Goal: Task Accomplishment & Management: Manage account settings

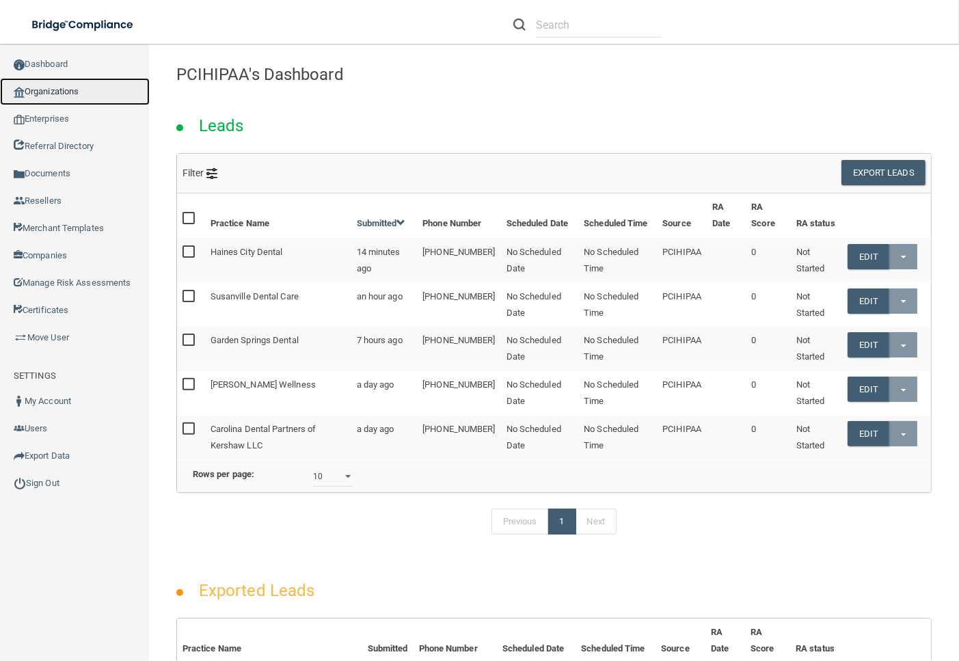
click at [46, 93] on link "Organizations" at bounding box center [75, 91] width 150 height 27
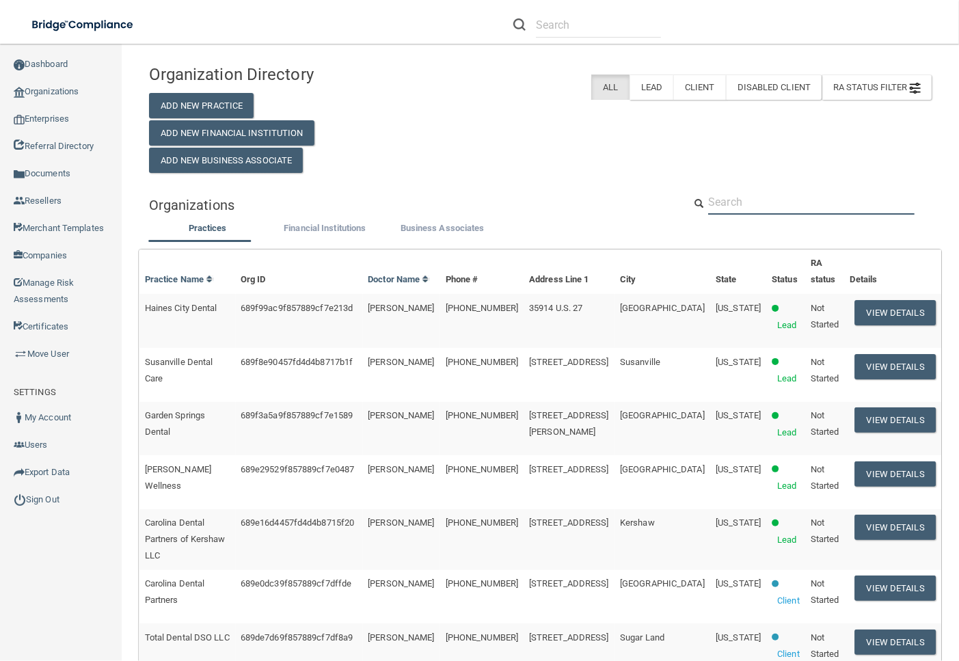
click at [805, 195] on input "text" at bounding box center [811, 201] width 206 height 25
paste input "Click to collapse post Susan Haberman"
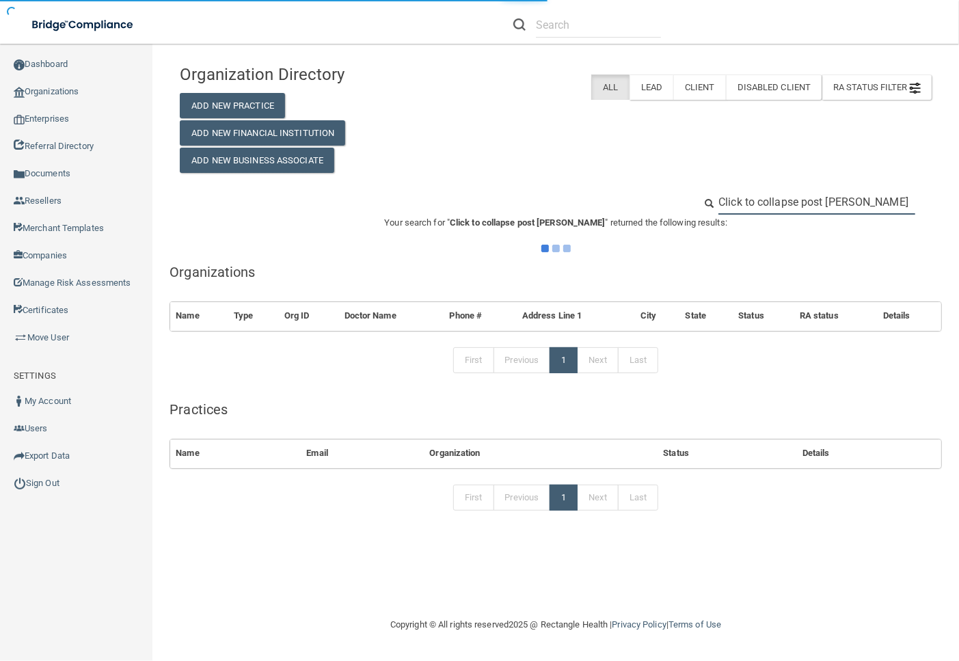
drag, startPoint x: 827, startPoint y: 200, endPoint x: 350, endPoint y: 180, distance: 478.0
click at [350, 180] on div "Organization Directory Add New Practice Add New Financial Institution Add New B…" at bounding box center [556, 294] width 752 height 474
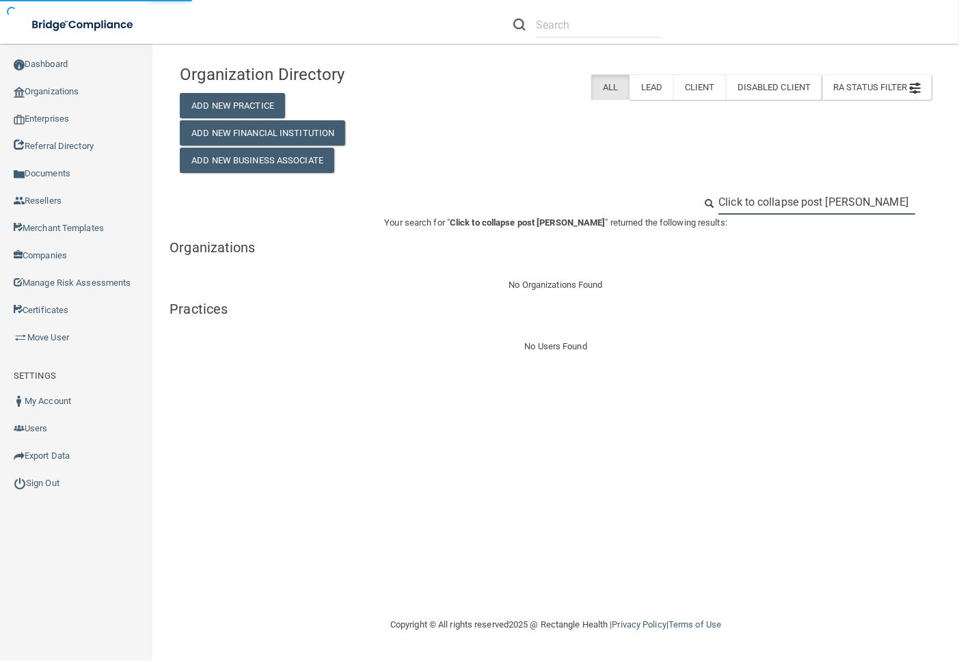
type input "[PERSON_NAME]"
drag, startPoint x: 829, startPoint y: 203, endPoint x: 304, endPoint y: 199, distance: 524.8
click at [413, 200] on div "Click to collapse post Susan Haberman" at bounding box center [555, 201] width 772 height 25
type input "[PERSON_NAME]"
drag, startPoint x: 752, startPoint y: 200, endPoint x: 544, endPoint y: 203, distance: 207.7
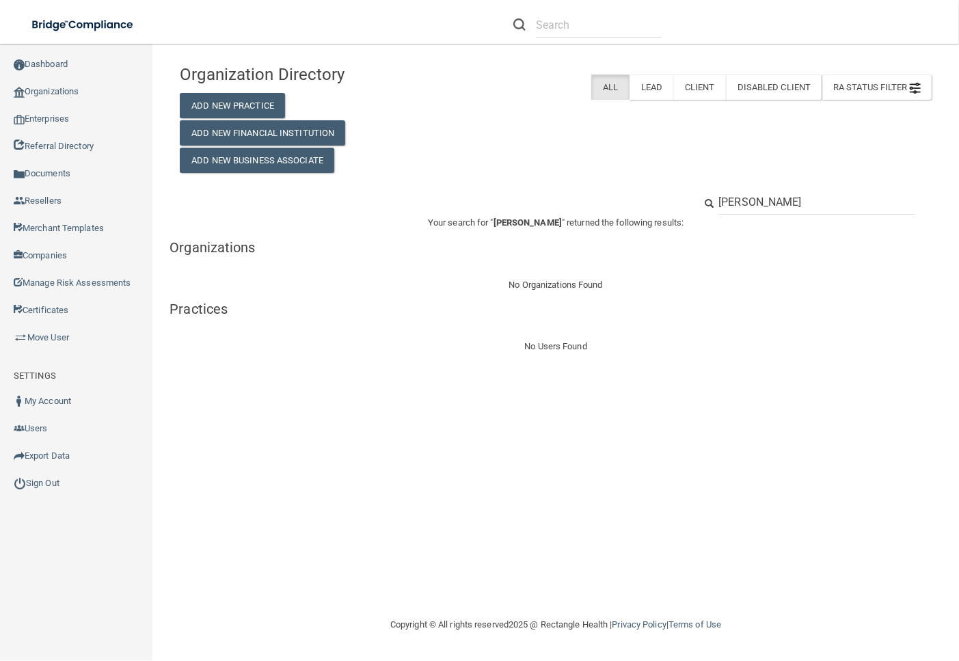
click at [550, 202] on div "[PERSON_NAME]" at bounding box center [555, 201] width 772 height 25
type input "[PERSON_NAME]"
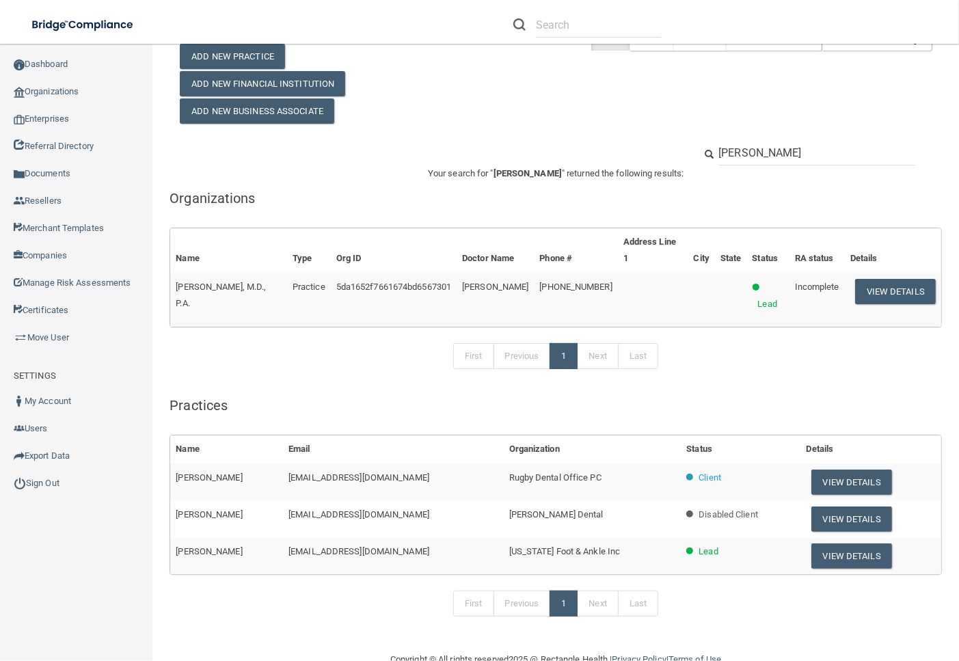
scroll to position [80, 0]
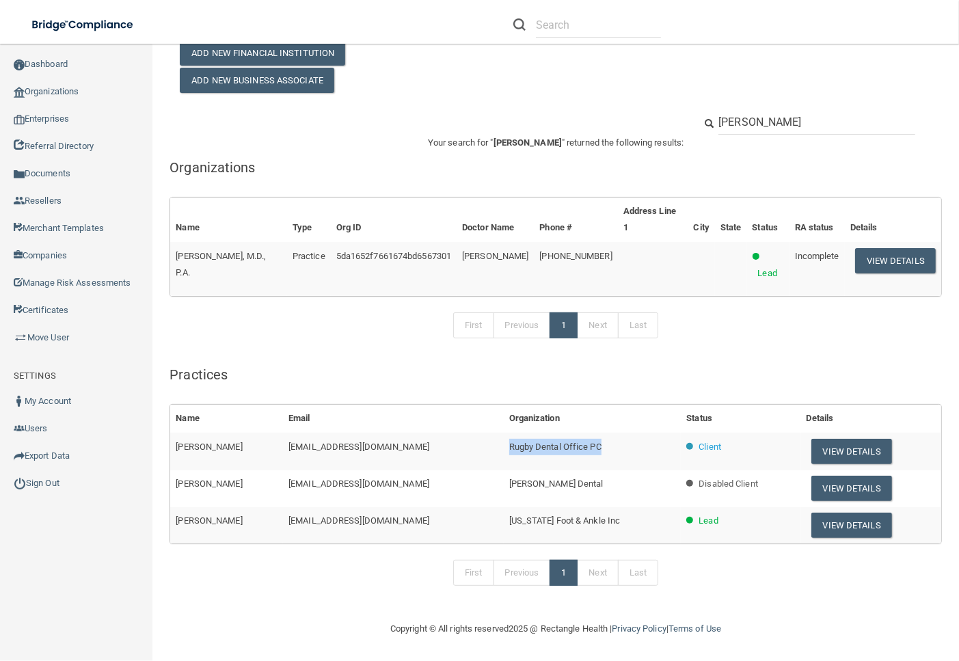
drag, startPoint x: 601, startPoint y: 446, endPoint x: 484, endPoint y: 447, distance: 117.5
click at [504, 447] on td "Rugby Dental Office PC" at bounding box center [593, 451] width 178 height 37
copy span "Rugby Dental Office PC"
click at [845, 449] on button "View Details" at bounding box center [851, 451] width 81 height 25
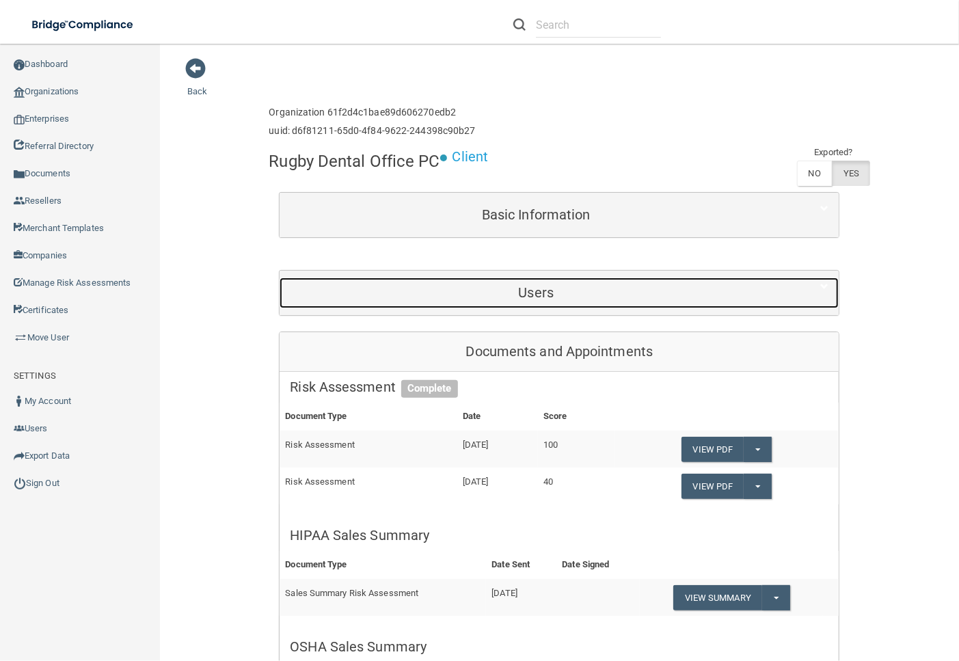
click at [453, 301] on div "Users" at bounding box center [535, 292] width 512 height 31
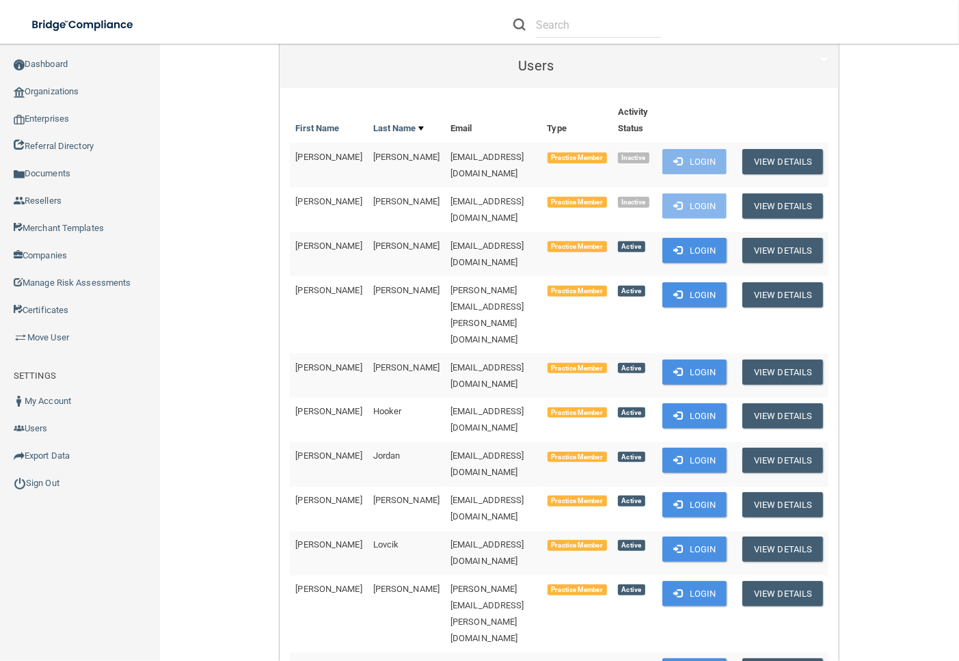
scroll to position [228, 0]
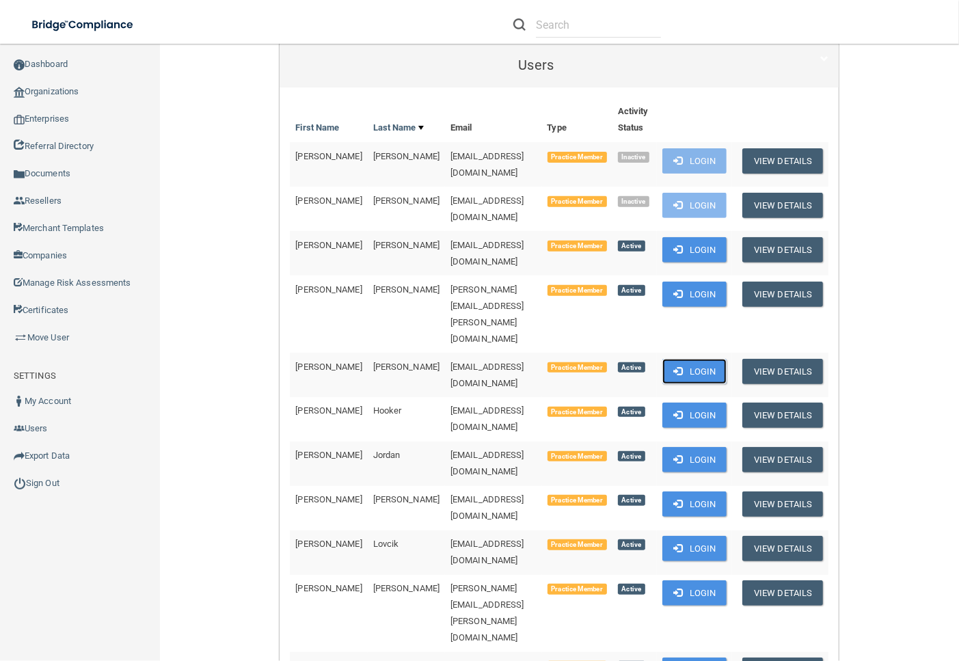
click at [697, 359] on button "Login" at bounding box center [694, 371] width 65 height 25
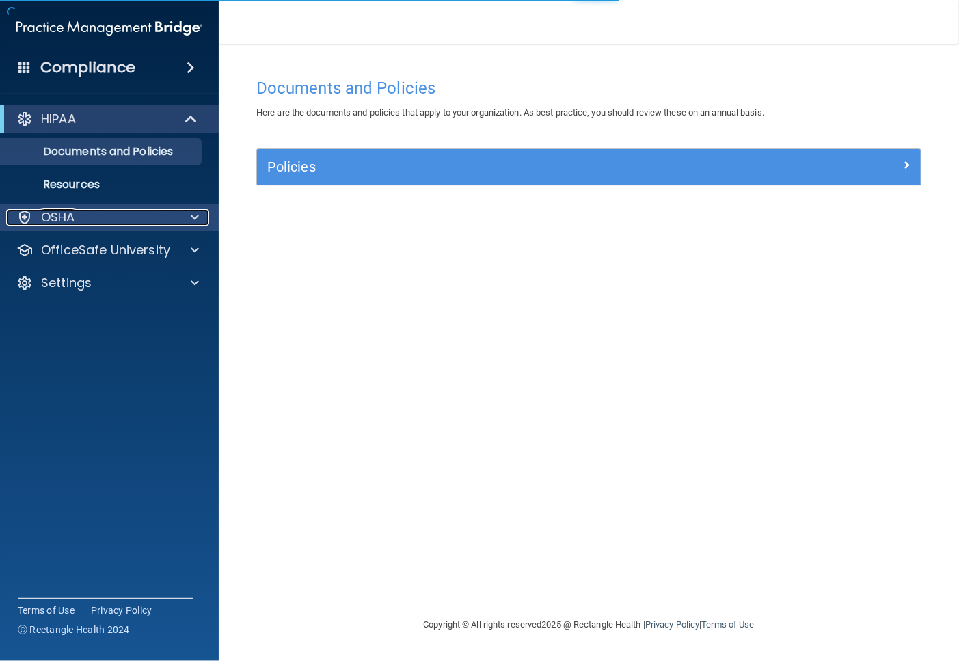
click at [148, 210] on div "OSHA" at bounding box center [90, 217] width 169 height 16
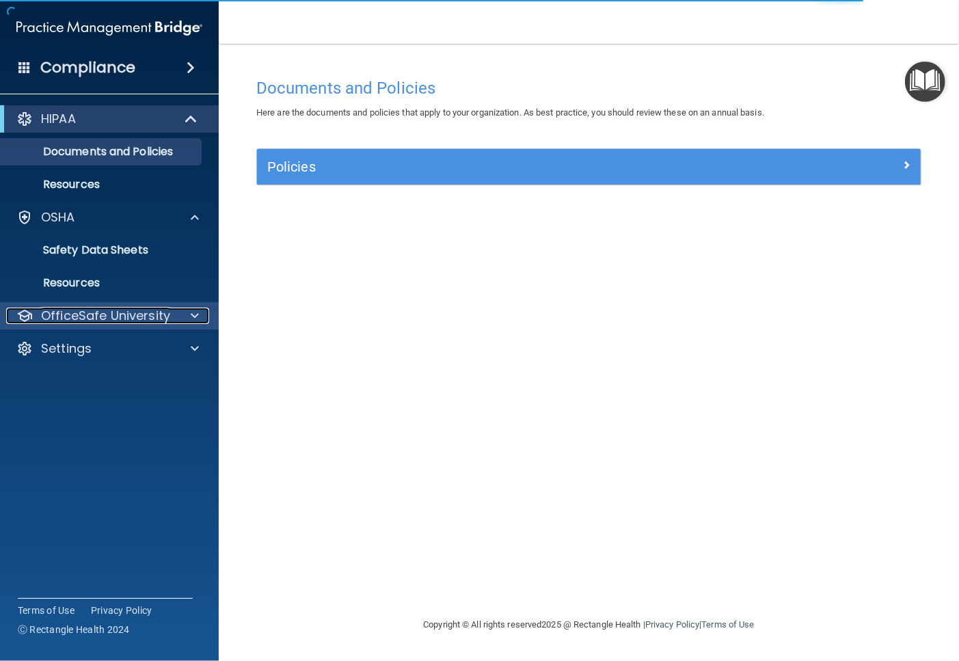
click at [146, 318] on p "OfficeSafe University" at bounding box center [105, 315] width 129 height 16
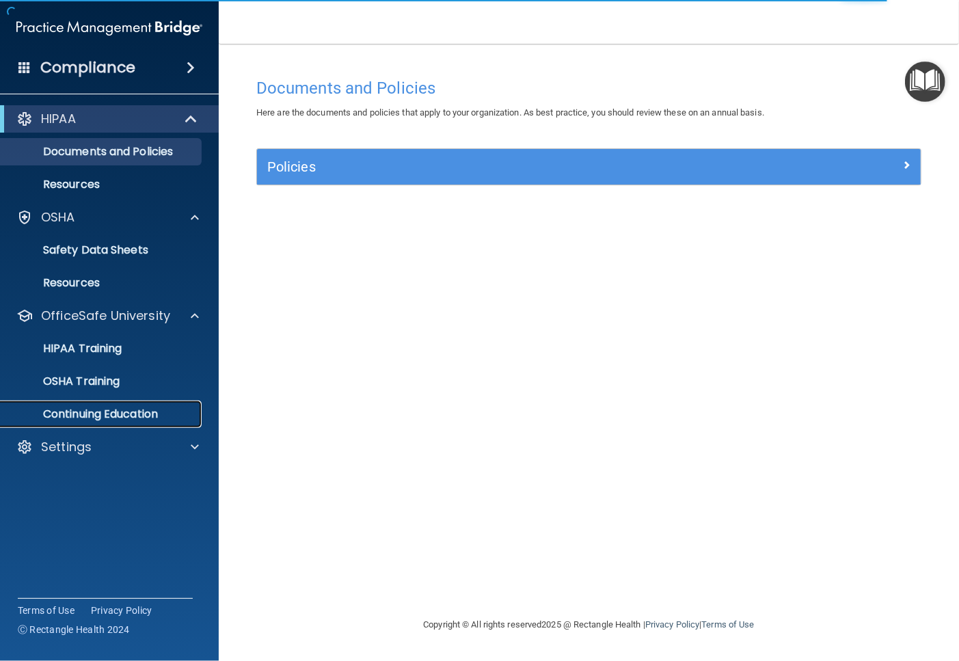
click at [148, 408] on p "Continuing Education" at bounding box center [102, 414] width 187 height 14
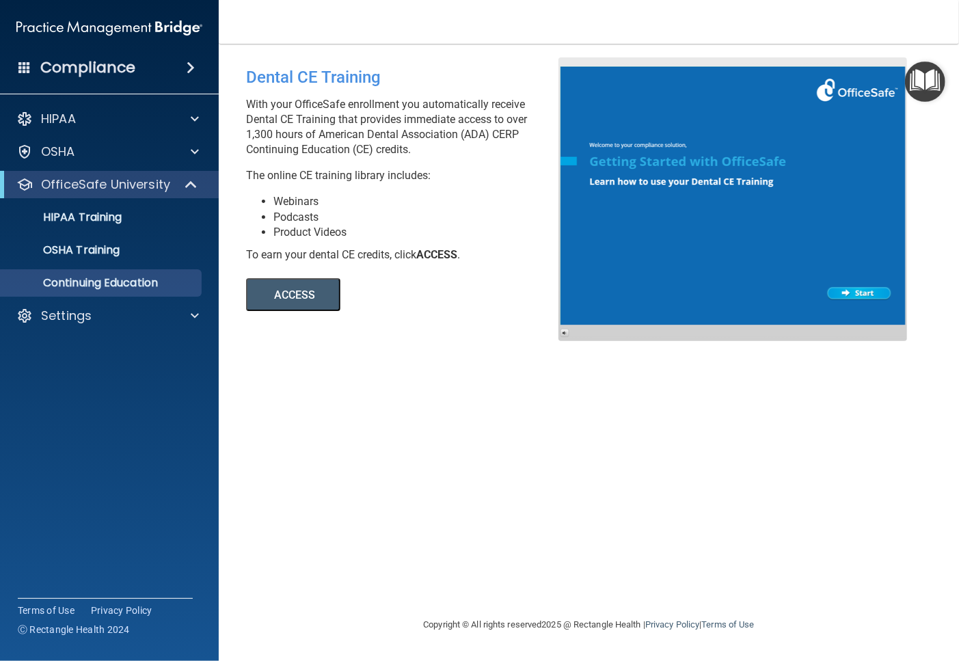
click at [327, 289] on button "ACCESS" at bounding box center [293, 294] width 94 height 33
click at [114, 316] on div "Settings" at bounding box center [90, 315] width 169 height 16
click at [107, 351] on p "My Account" at bounding box center [102, 349] width 187 height 14
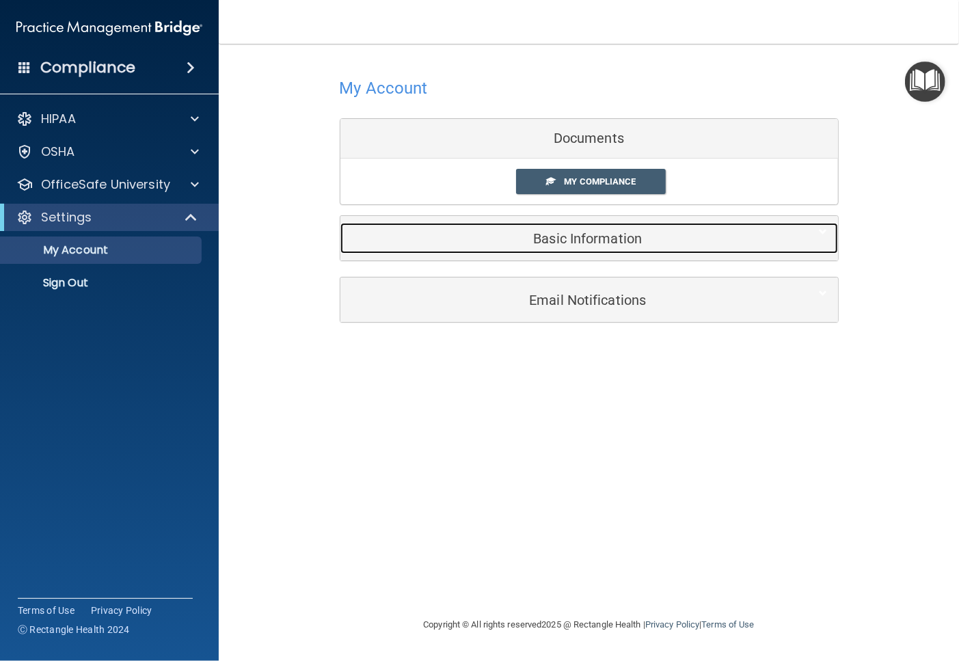
drag, startPoint x: 607, startPoint y: 234, endPoint x: 625, endPoint y: 237, distance: 18.7
click at [607, 234] on h5 "Basic Information" at bounding box center [568, 238] width 435 height 15
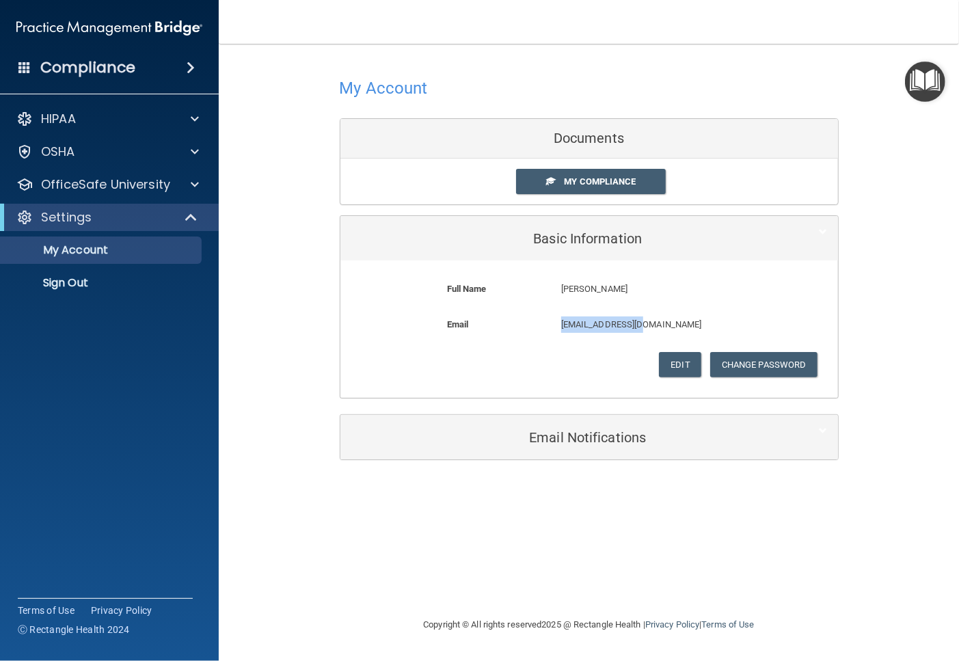
drag, startPoint x: 670, startPoint y: 325, endPoint x: 547, endPoint y: 325, distance: 123.0
click at [547, 325] on div "Email [EMAIL_ADDRESS][DOMAIN_NAME] [EMAIL_ADDRESS][DOMAIN_NAME]" at bounding box center [589, 328] width 477 height 25
copy div "[EMAIL_ADDRESS][DOMAIN_NAME]"
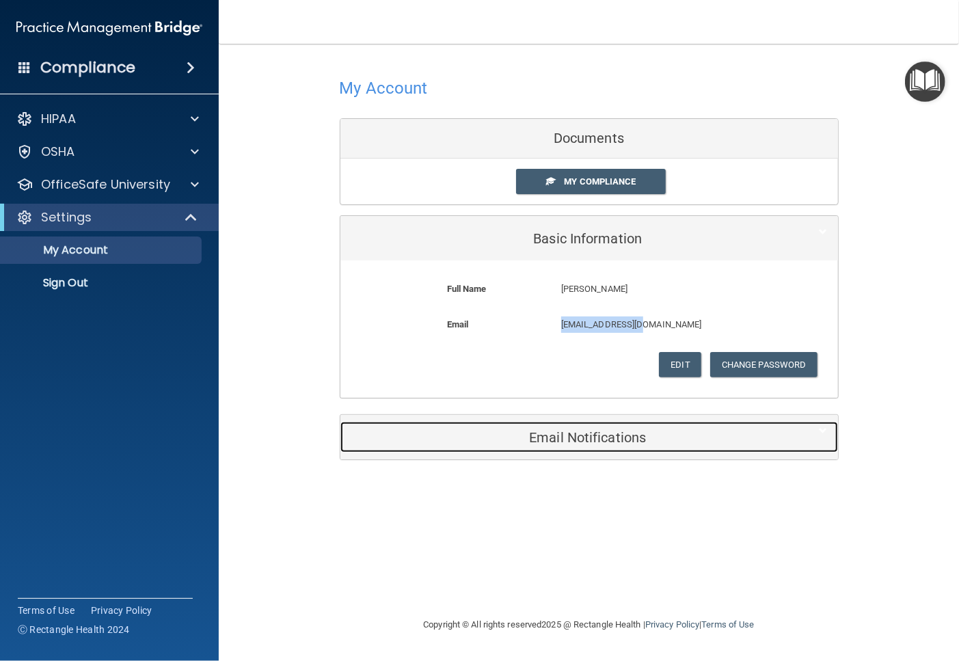
click at [588, 447] on div "Email Notifications" at bounding box center [568, 437] width 456 height 31
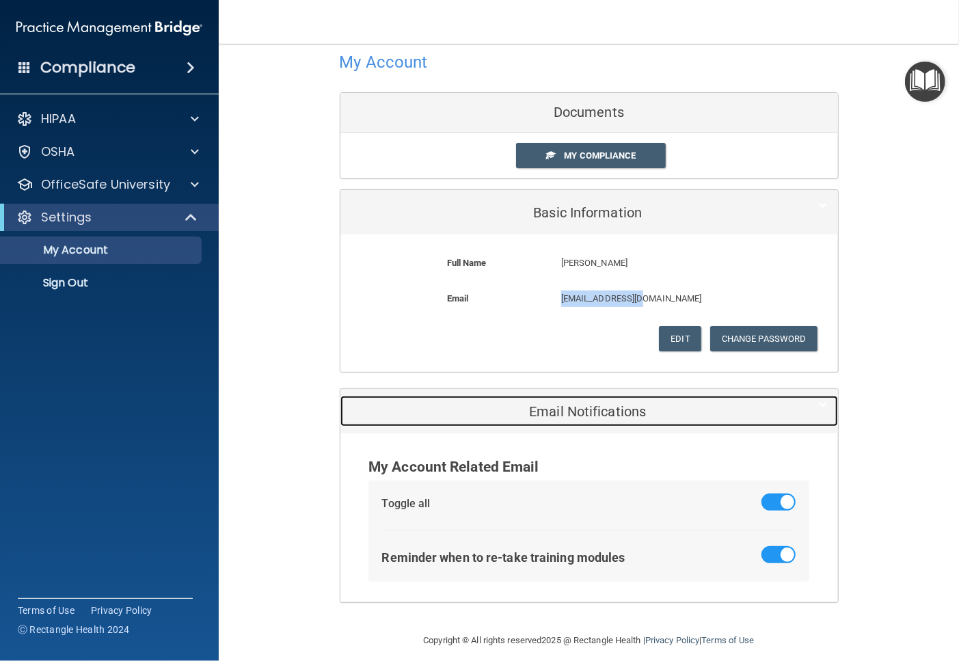
scroll to position [38, 0]
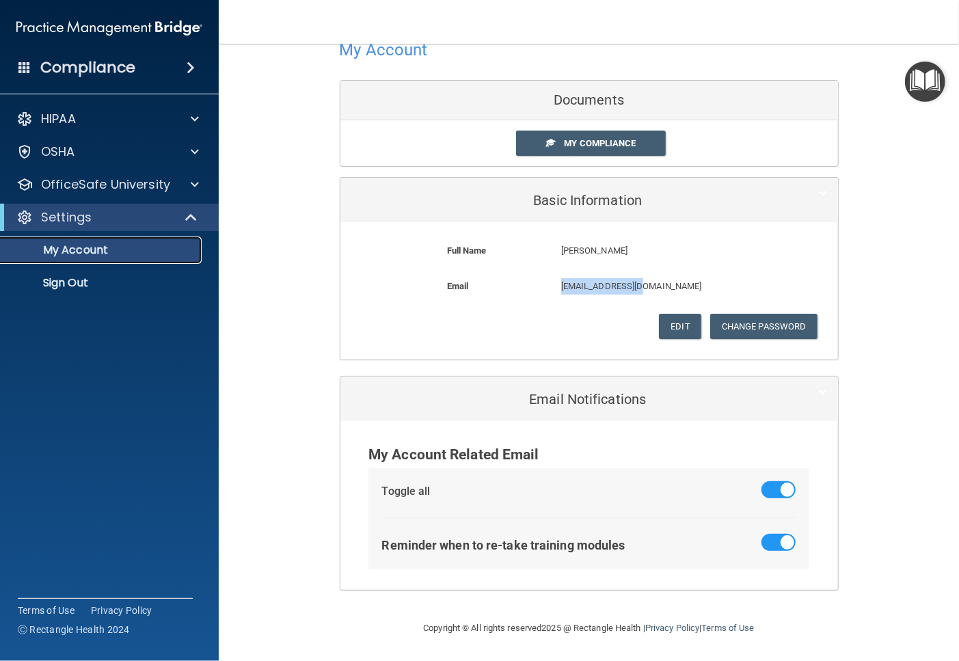
click at [119, 249] on p "My Account" at bounding box center [102, 250] width 187 height 14
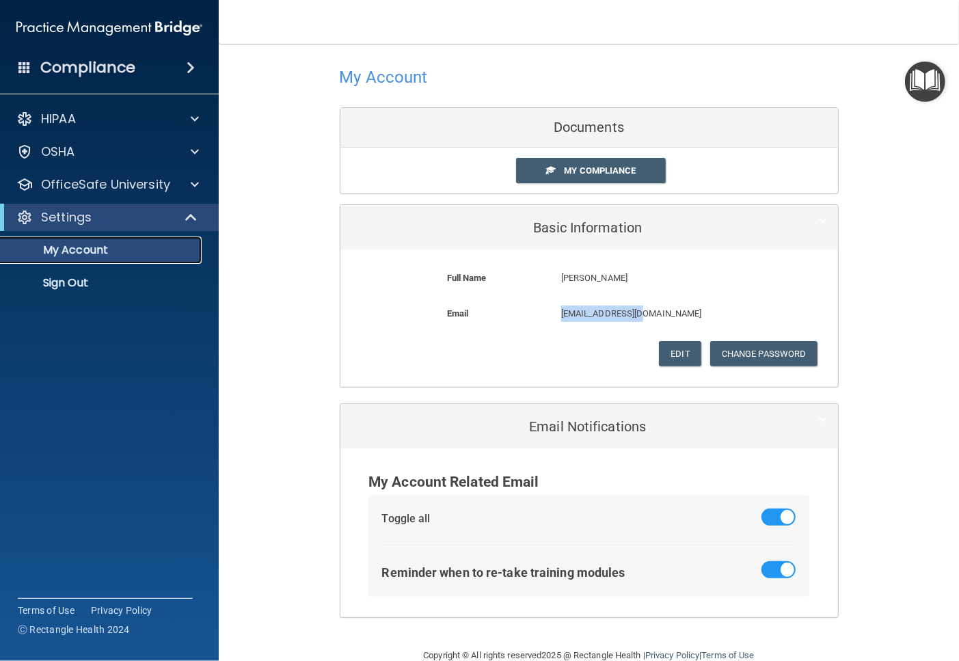
scroll to position [0, 0]
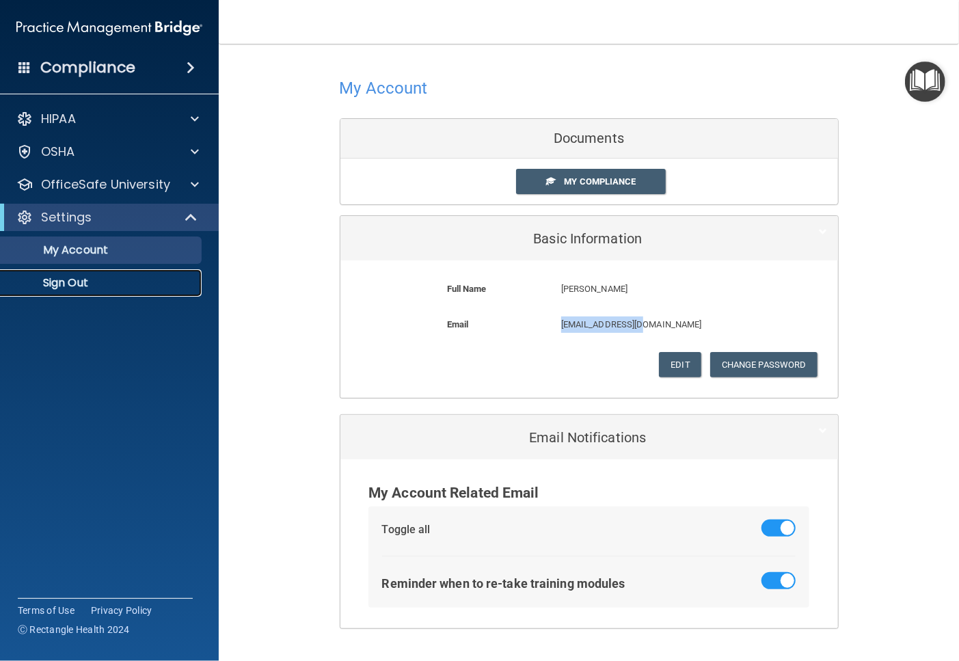
click at [125, 280] on p "Sign Out" at bounding box center [102, 283] width 187 height 14
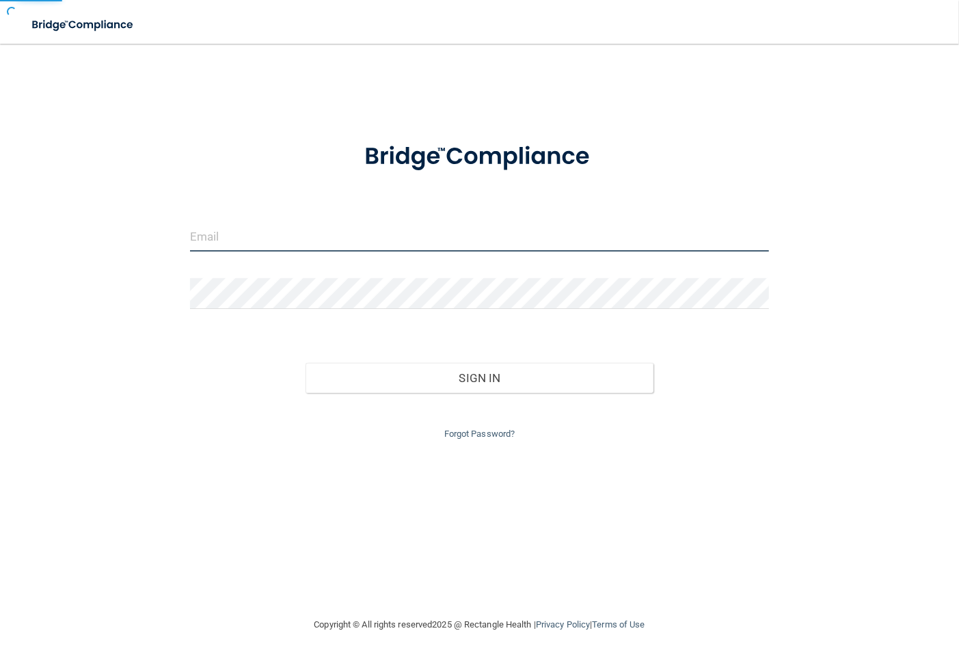
type input "[EMAIL_ADDRESS][DOMAIN_NAME]"
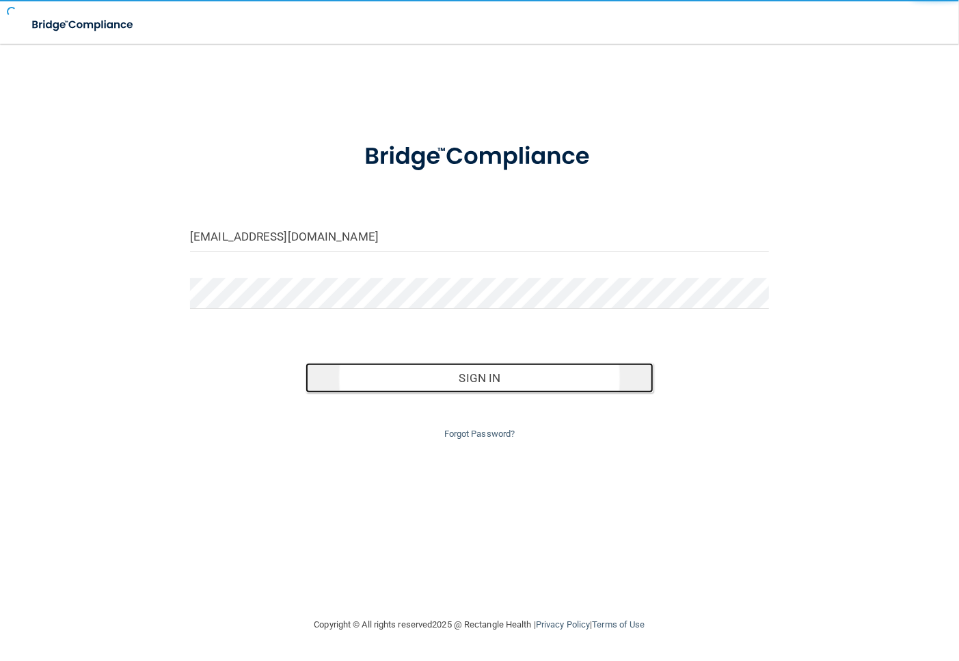
click at [436, 372] on button "Sign In" at bounding box center [478, 378] width 347 height 30
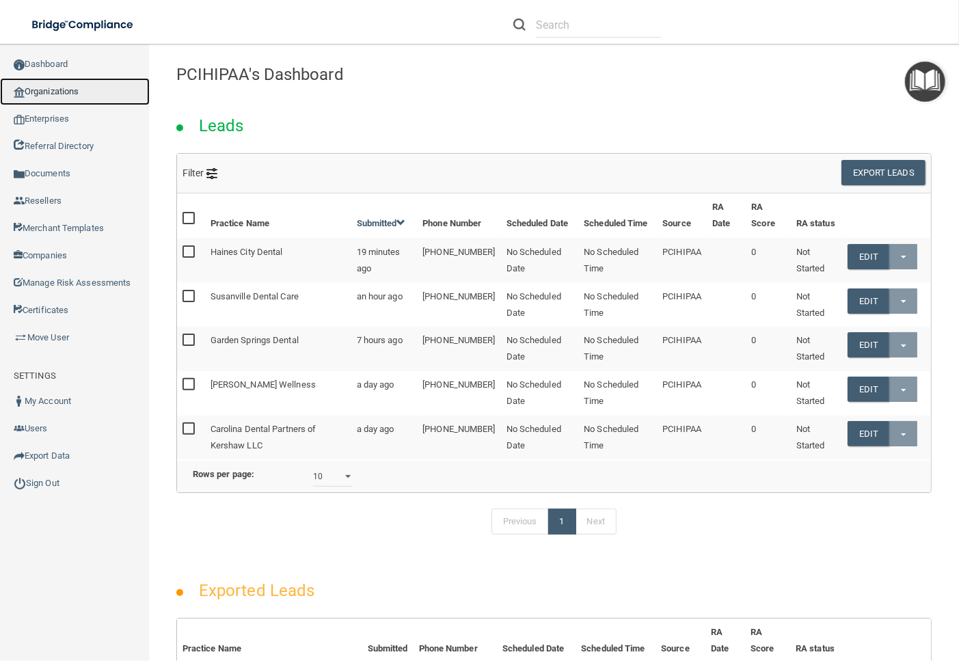
click at [67, 93] on link "Organizations" at bounding box center [75, 91] width 150 height 27
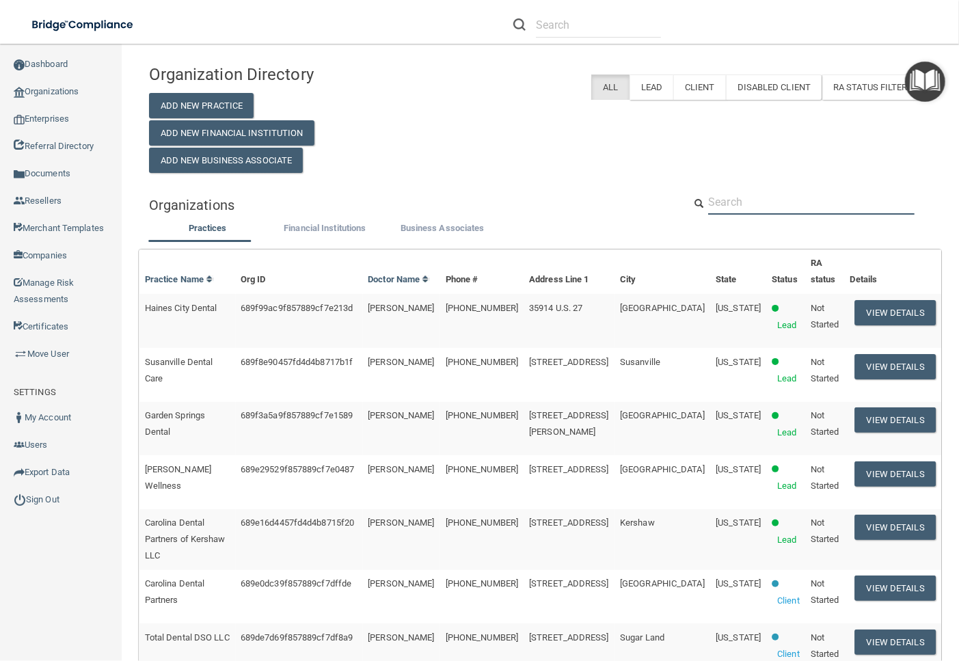
click at [774, 200] on input "text" at bounding box center [811, 201] width 206 height 25
paste input "Rugby Dental Office PC"
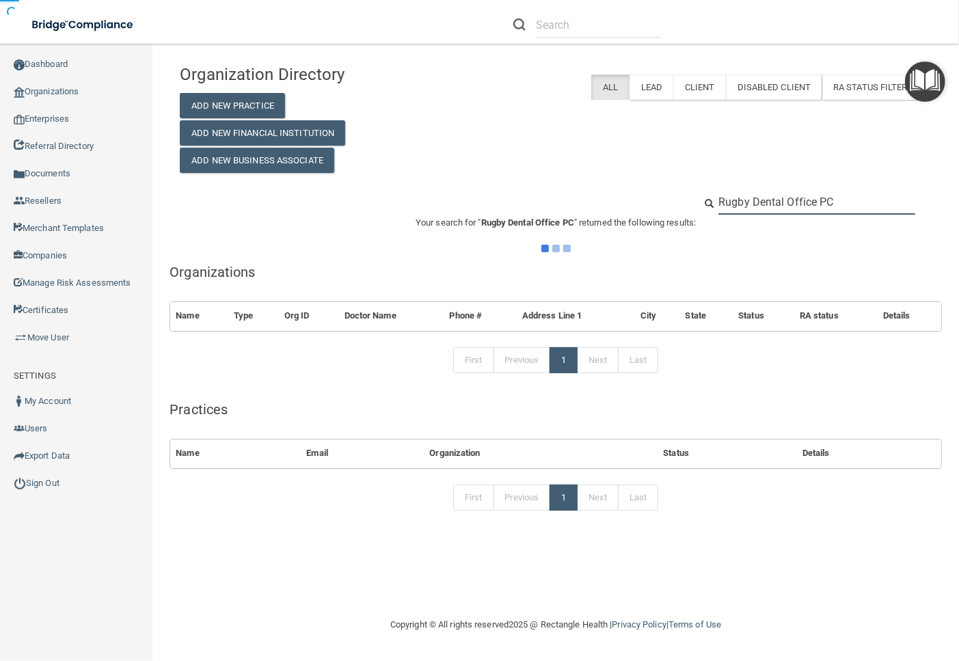
type input "Rugby Dental Office PC"
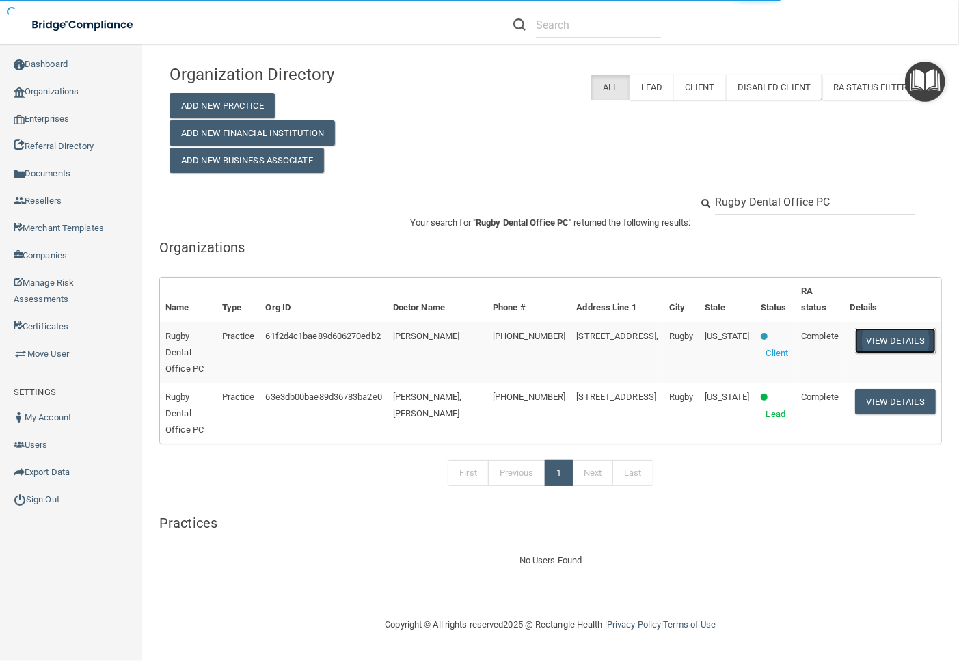
click at [897, 335] on button "View Details" at bounding box center [895, 340] width 81 height 25
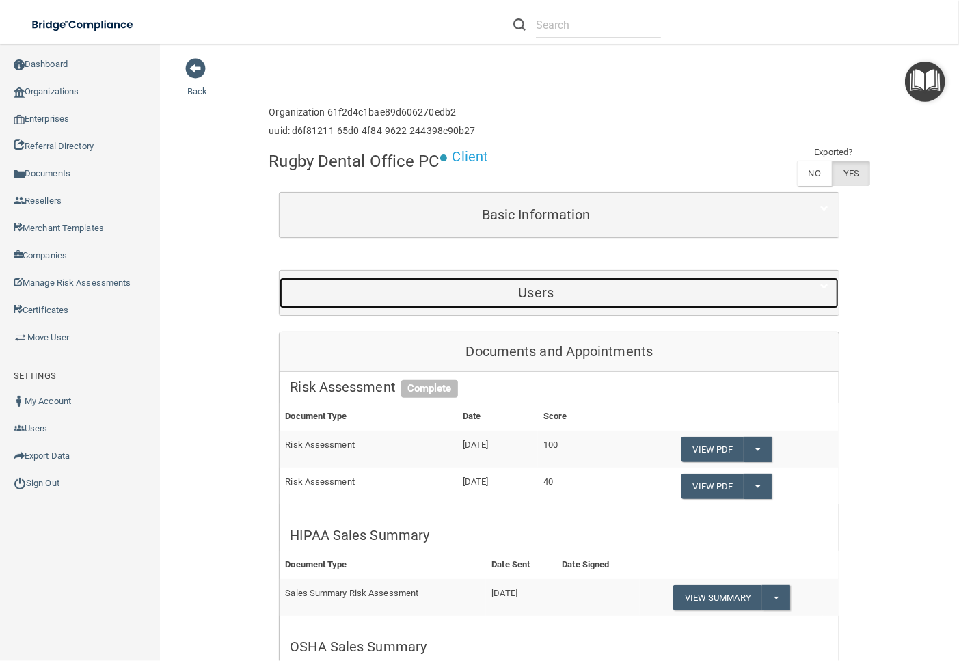
click at [521, 294] on h5 "Users" at bounding box center [536, 292] width 492 height 15
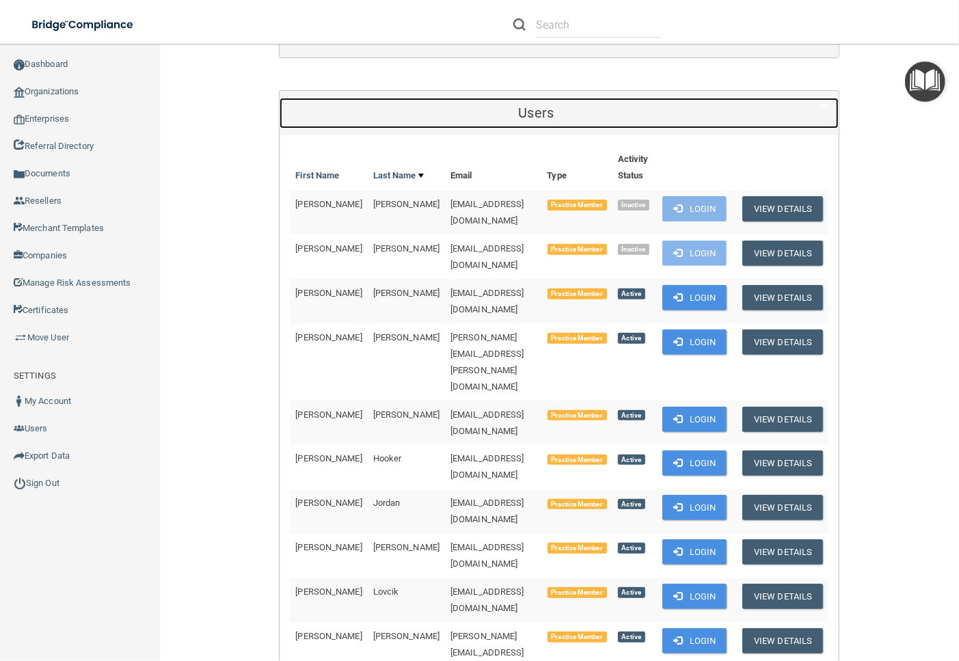
scroll to position [303, 0]
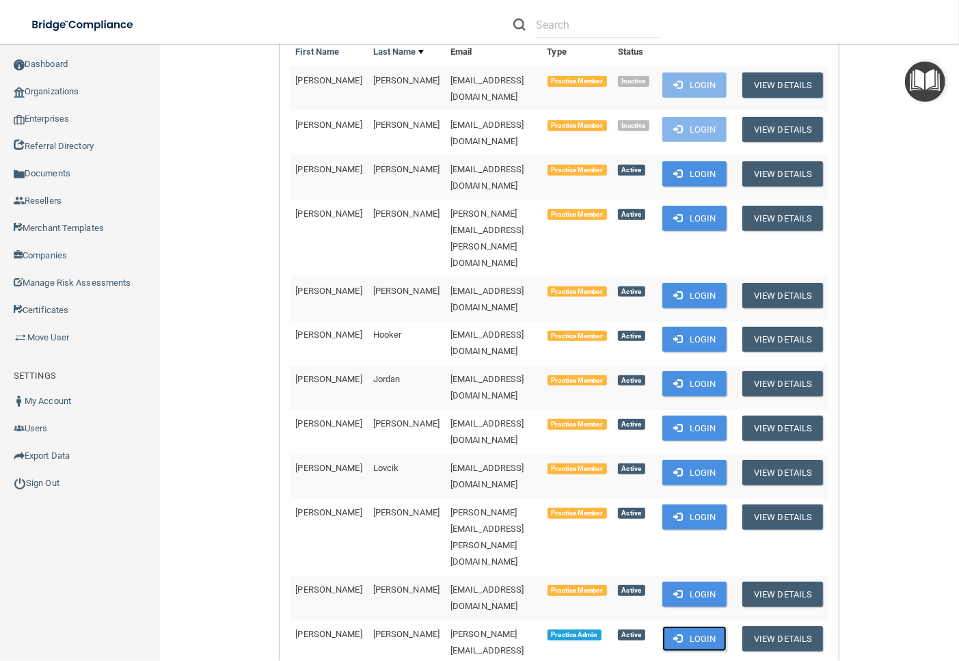
click at [675, 626] on button "Login" at bounding box center [694, 638] width 65 height 25
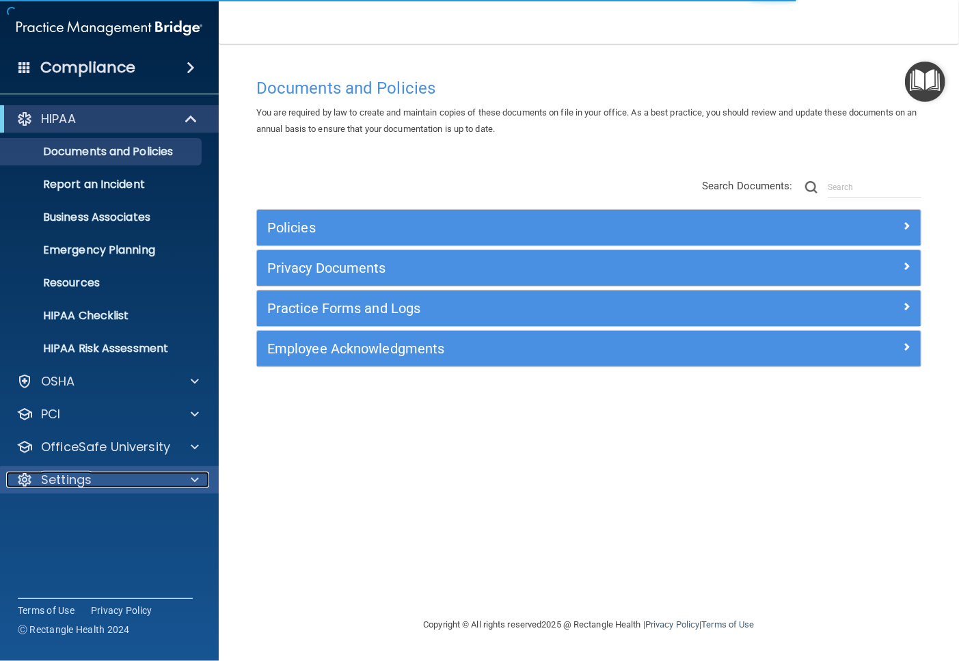
click at [124, 474] on div "Settings" at bounding box center [90, 479] width 169 height 16
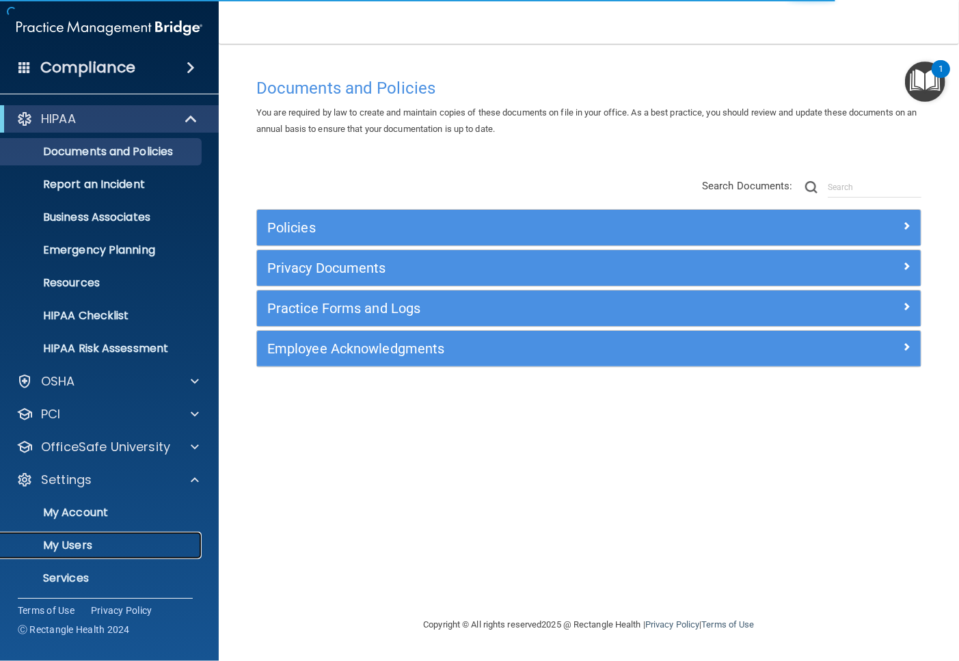
click at [90, 547] on p "My Users" at bounding box center [102, 545] width 187 height 14
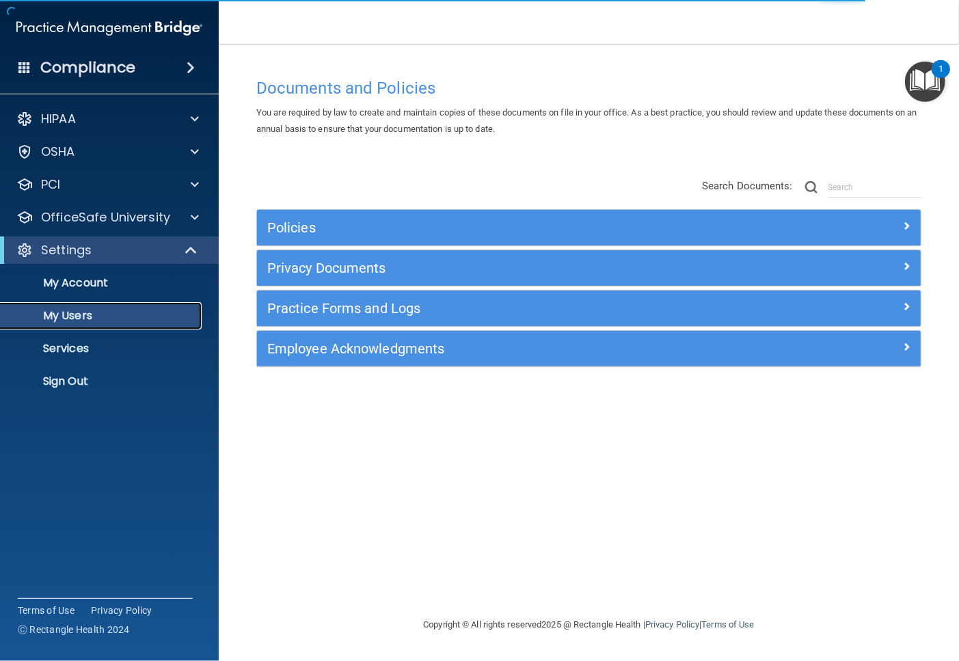
select select "20"
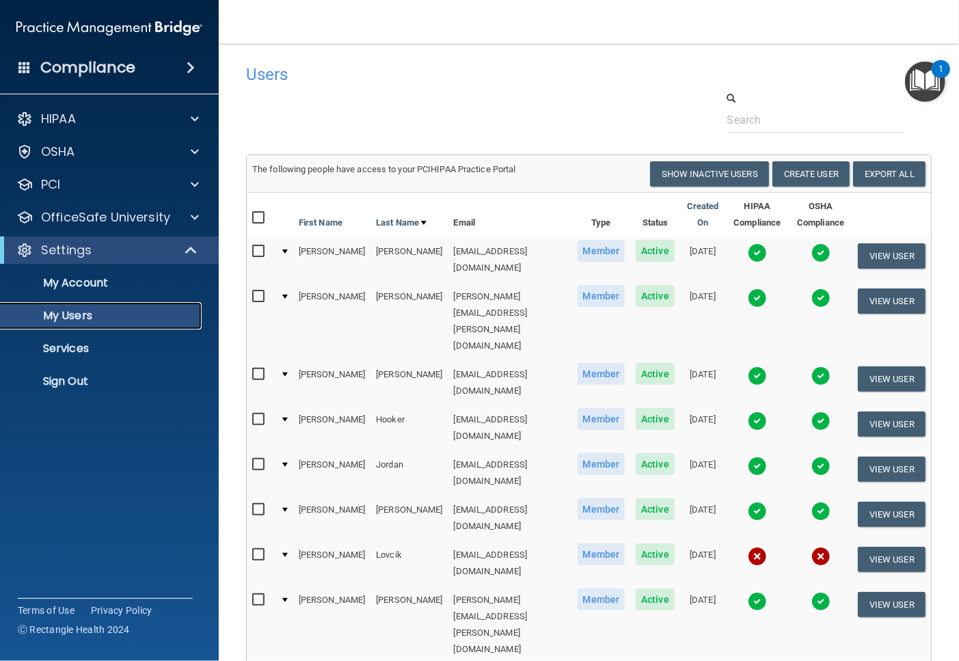
scroll to position [76, 0]
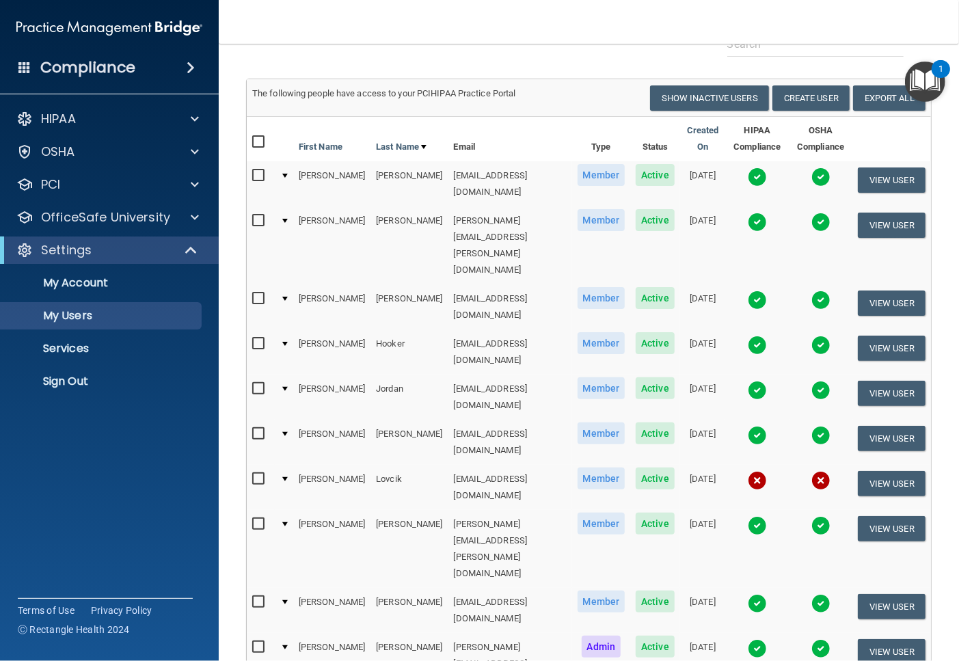
click at [748, 290] on img at bounding box center [757, 299] width 19 height 19
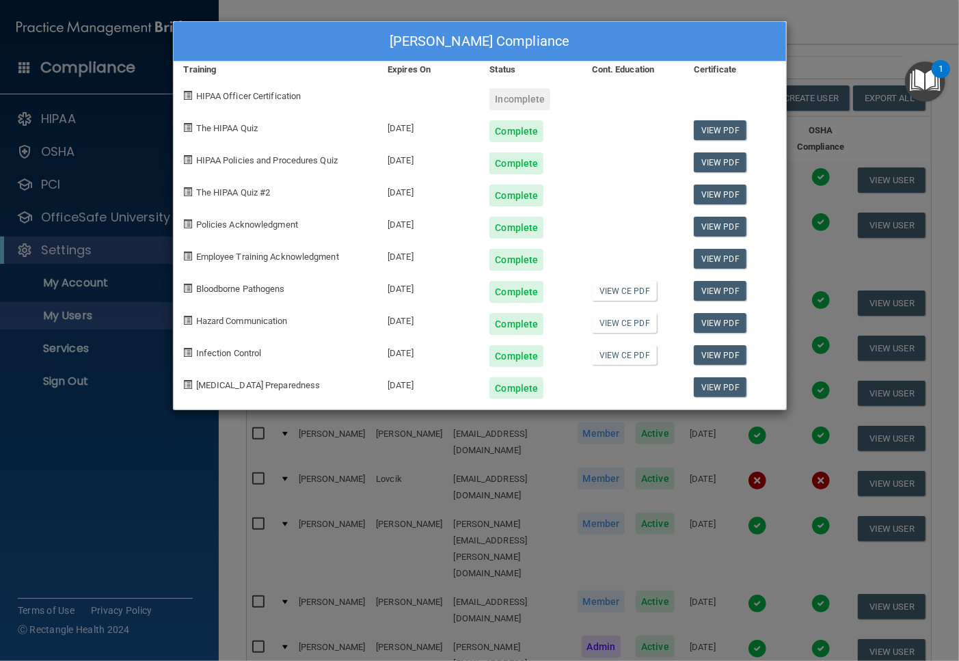
click at [647, 552] on div "Susan Haberman's Compliance Training Expires On Status Cont. Education Certific…" at bounding box center [479, 330] width 959 height 661
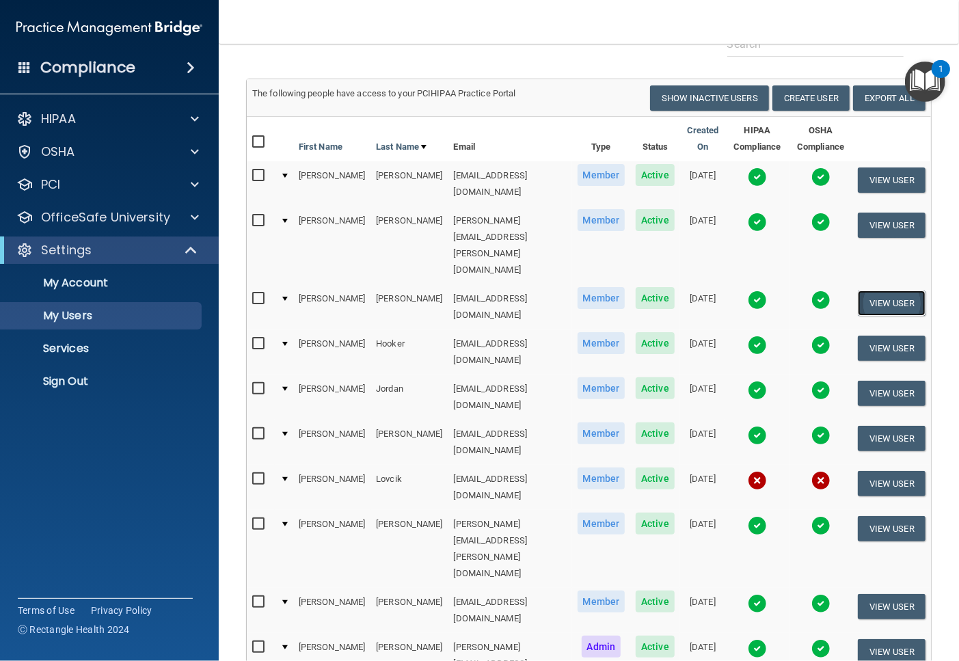
click at [885, 290] on button "View User" at bounding box center [892, 302] width 68 height 25
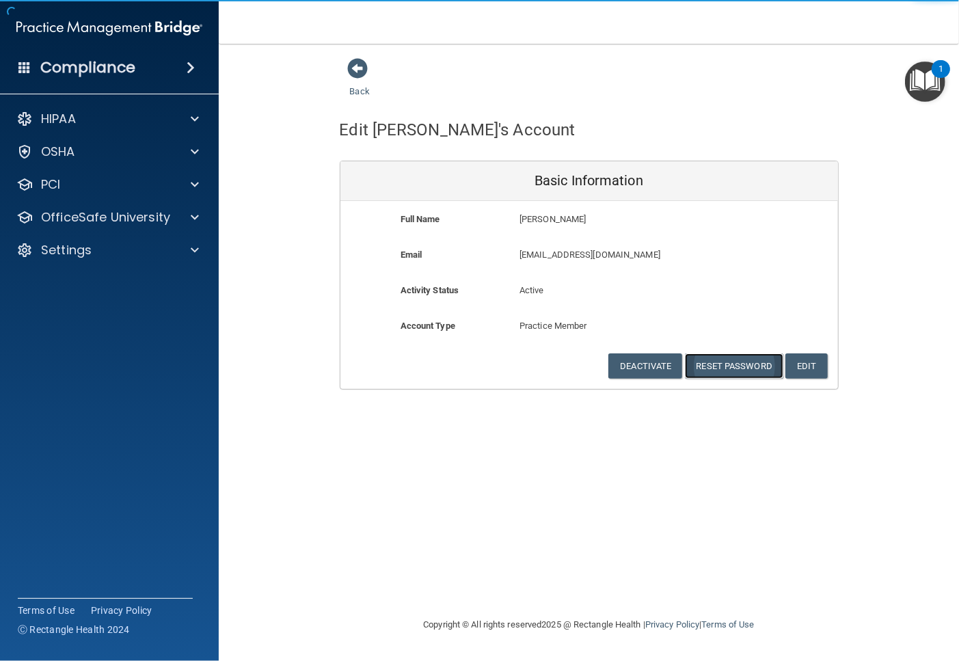
click at [741, 366] on button "Reset Password" at bounding box center [734, 365] width 98 height 25
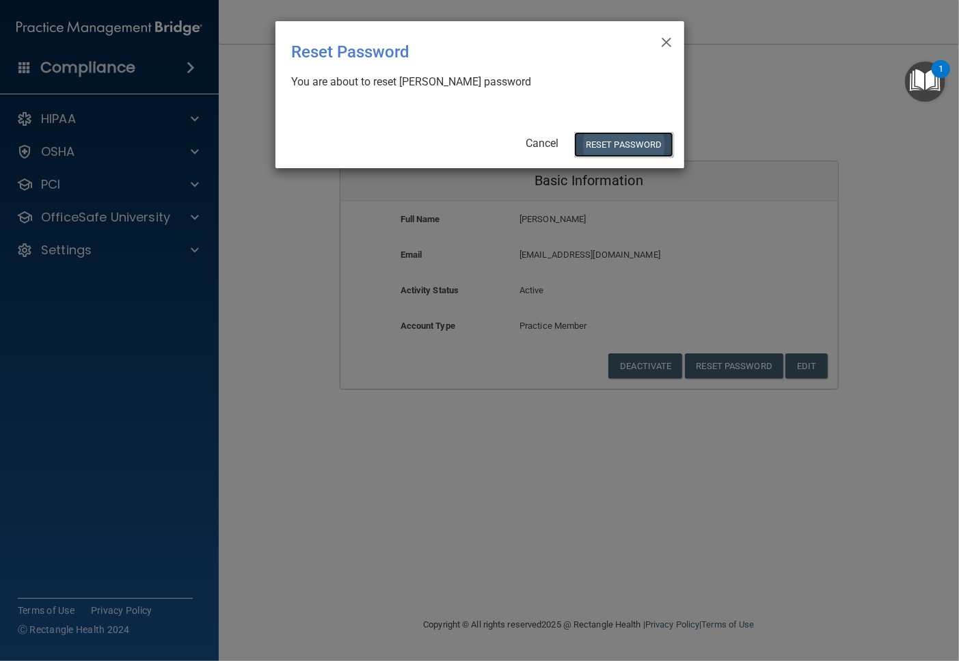
click at [622, 137] on button "Reset Password" at bounding box center [623, 144] width 98 height 25
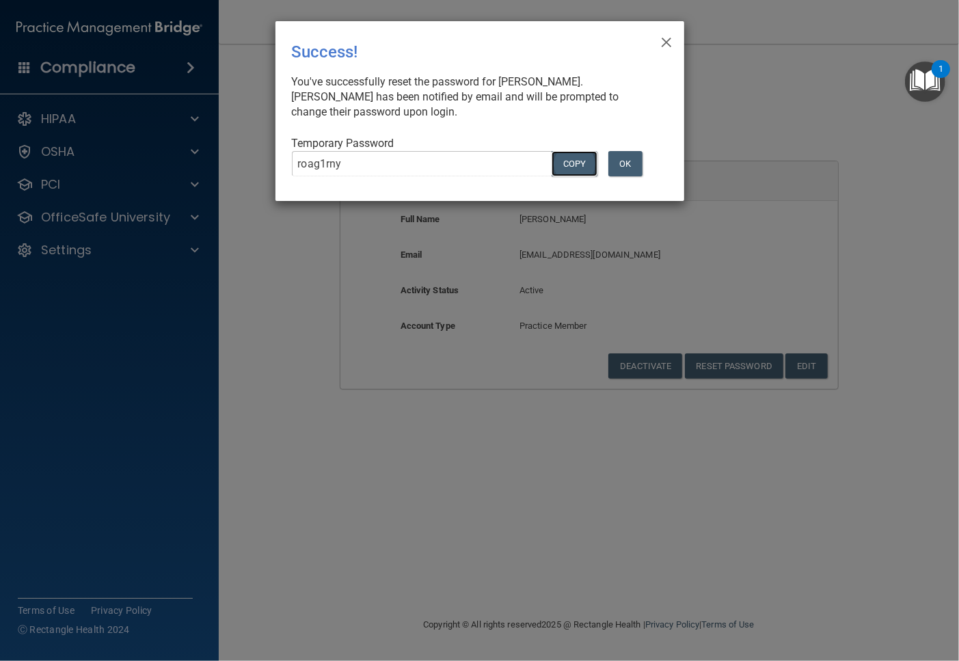
click at [579, 165] on button "COPY" at bounding box center [573, 163] width 45 height 25
click at [627, 161] on button "OK" at bounding box center [625, 163] width 34 height 25
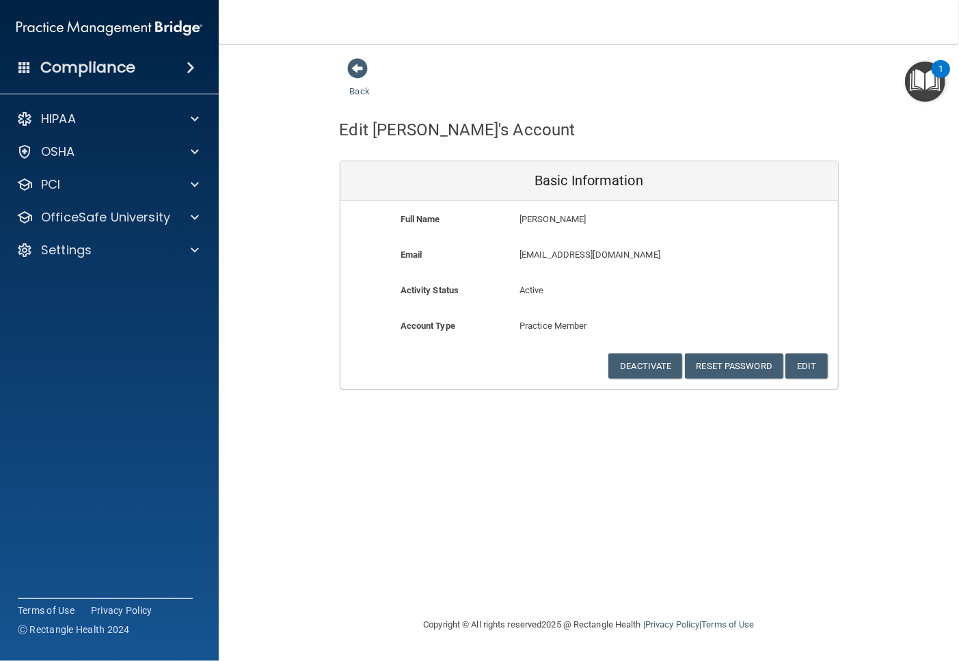
click at [311, 85] on div "Back Edit Susan's Account Basic Information Full Name Susan Haberman Susan Last…" at bounding box center [588, 223] width 685 height 332
